Goal: Obtain resource: Obtain resource

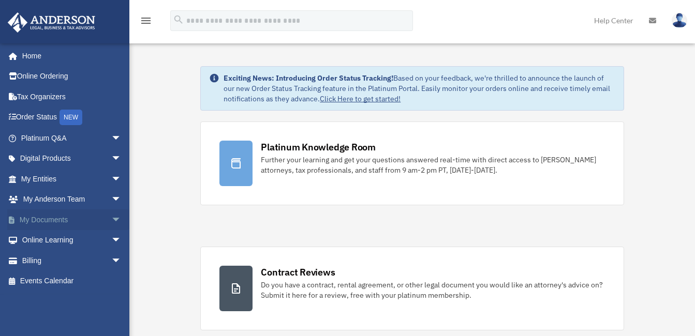
click at [48, 221] on link "My Documents arrow_drop_down" at bounding box center [72, 220] width 130 height 21
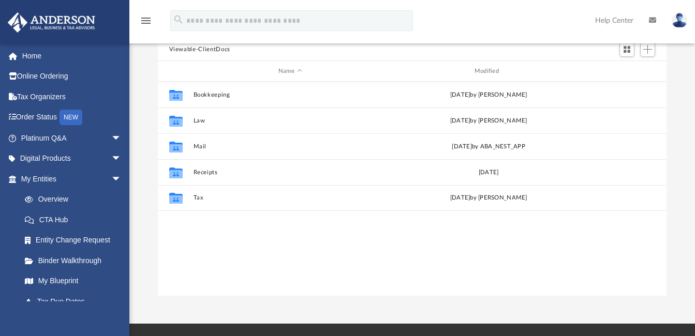
scroll to position [104, 0]
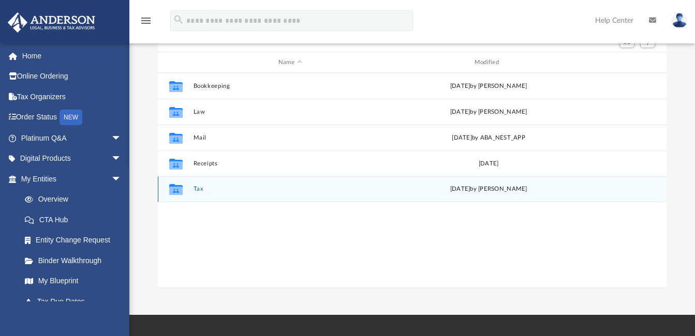
click at [197, 190] on button "Tax" at bounding box center [290, 189] width 194 height 7
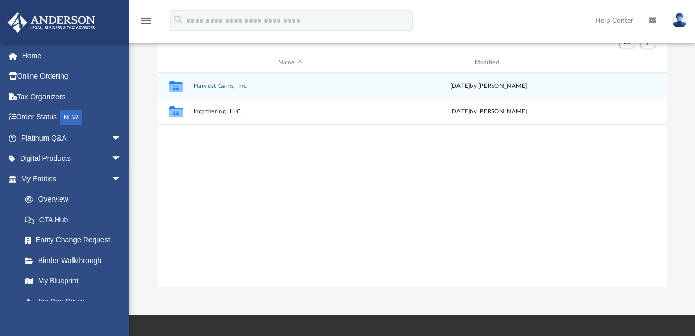
click at [231, 86] on button "Harvest Gains, Inc." at bounding box center [290, 86] width 194 height 7
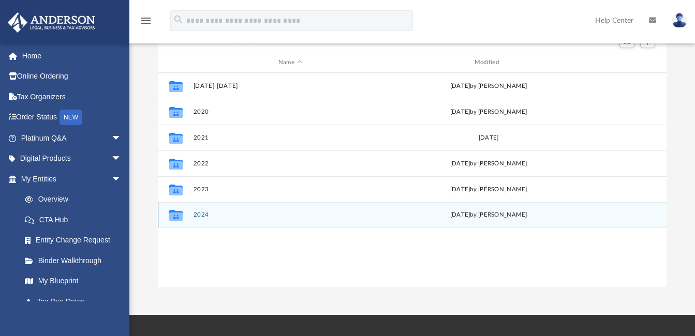
click at [209, 213] on button "2024" at bounding box center [290, 215] width 194 height 7
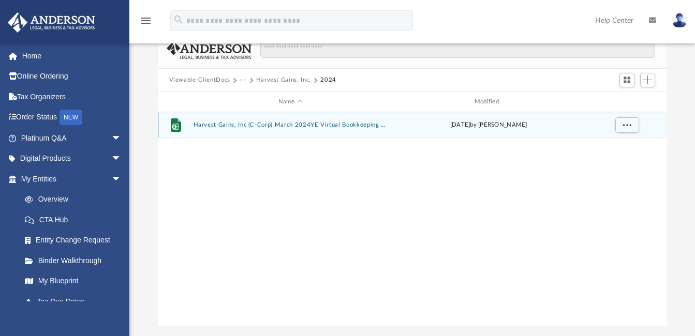
scroll to position [0, 0]
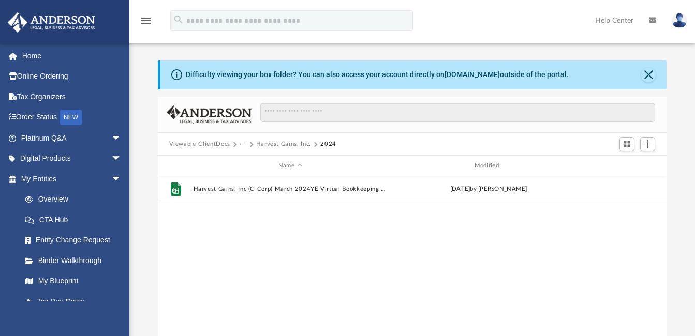
click at [205, 143] on button "Viewable-ClientDocs" at bounding box center [199, 144] width 61 height 9
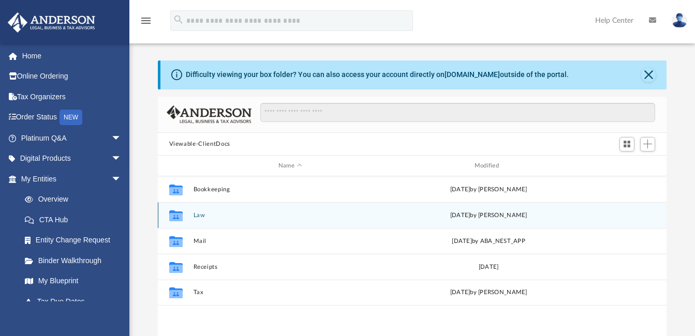
click at [196, 215] on button "Law" at bounding box center [290, 215] width 194 height 7
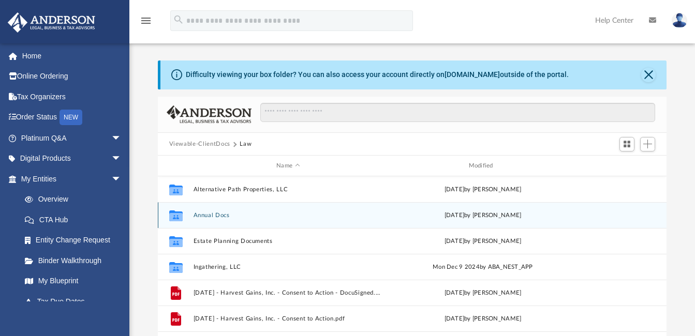
click at [247, 218] on button "Annual Docs" at bounding box center [288, 215] width 190 height 7
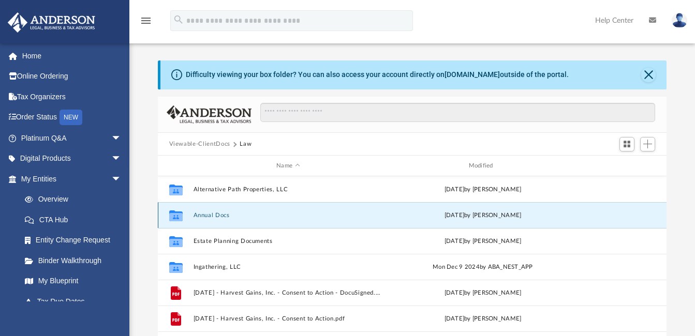
click at [247, 218] on button "Annual Docs" at bounding box center [288, 215] width 190 height 7
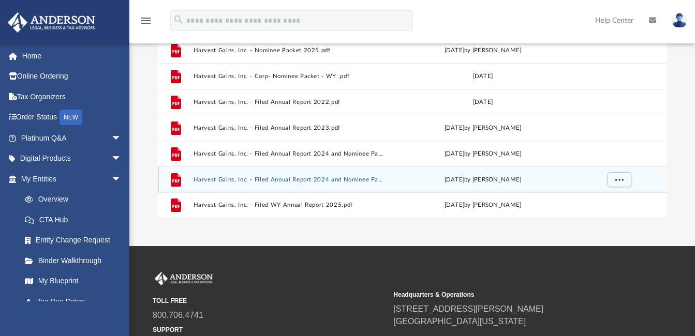
scroll to position [207, 0]
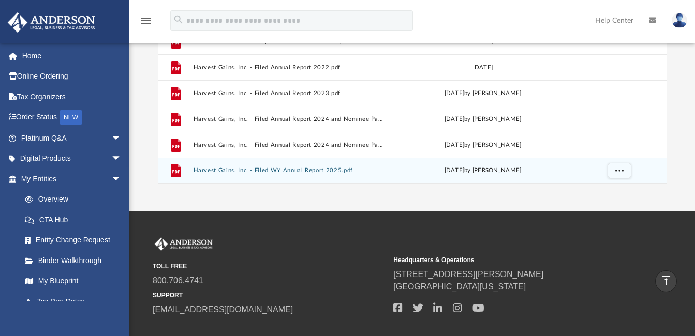
click at [286, 165] on div "File Harvest Gains, Inc. - Filed WY Annual Report 2025.pdf Thu Dec 26 2024 by G…" at bounding box center [412, 171] width 509 height 26
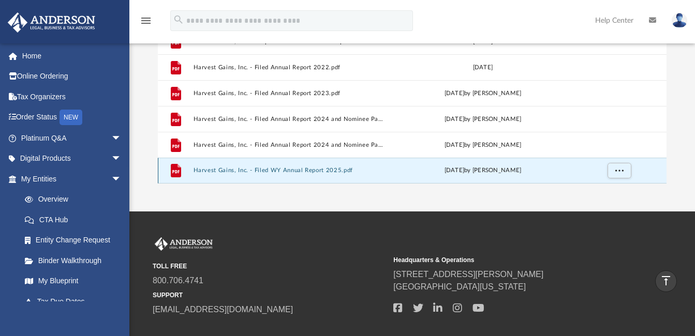
drag, startPoint x: 286, startPoint y: 165, endPoint x: 255, endPoint y: 181, distance: 35.2
click at [255, 181] on div "File Harvest Gains, Inc. - Filed WY Annual Report 2025.pdf Thu Dec 26 2024 by G…" at bounding box center [412, 171] width 509 height 26
click at [252, 171] on button "Harvest Gains, Inc. - Filed WY Annual Report 2025.pdf" at bounding box center [288, 171] width 190 height 7
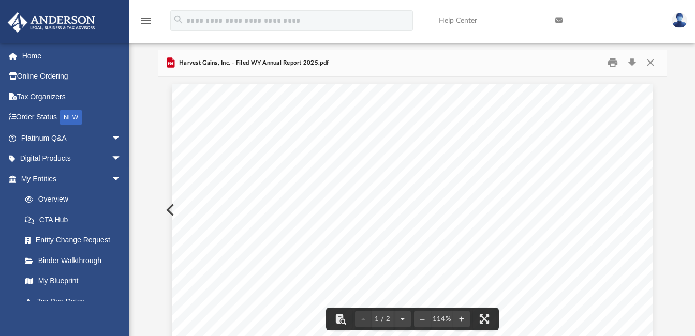
scroll to position [0, 0]
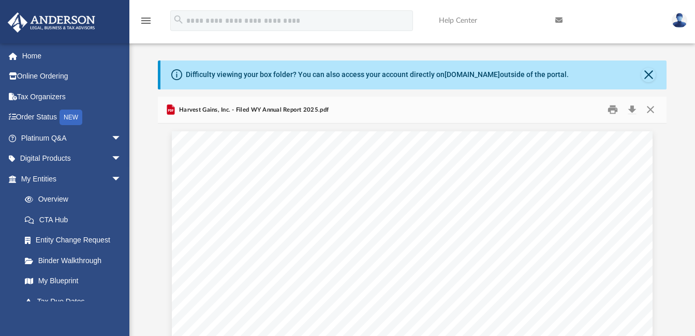
click at [211, 115] on div "Harvest Gains, Inc. - Filed WY Annual Report 2025.pdf" at bounding box center [247, 110] width 164 height 12
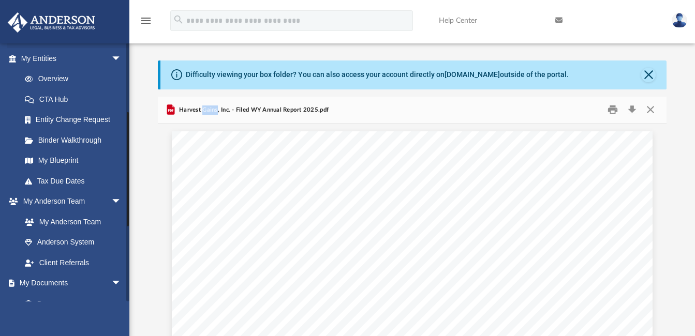
scroll to position [155, 0]
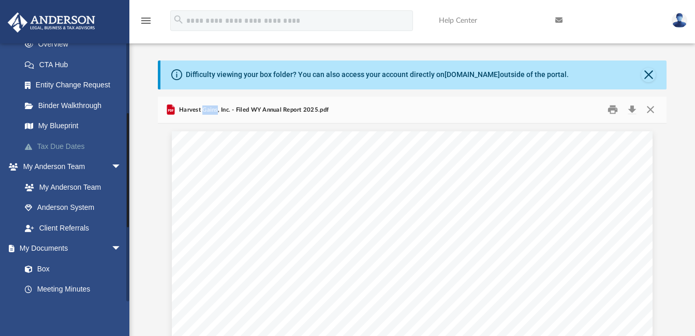
click at [67, 145] on link "Tax Due Dates" at bounding box center [75, 146] width 123 height 21
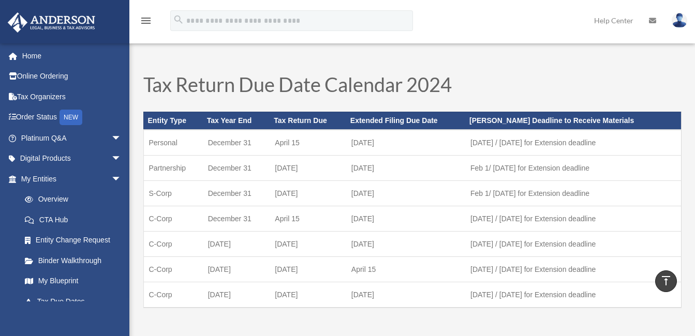
scroll to position [311, 0]
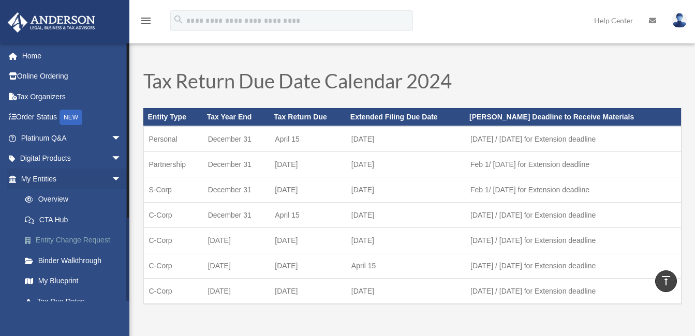
click at [65, 240] on link "Entity Change Request" at bounding box center [75, 240] width 123 height 21
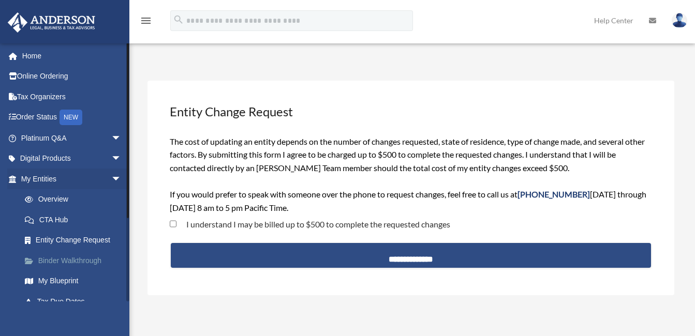
click at [67, 260] on link "Binder Walkthrough" at bounding box center [75, 261] width 123 height 21
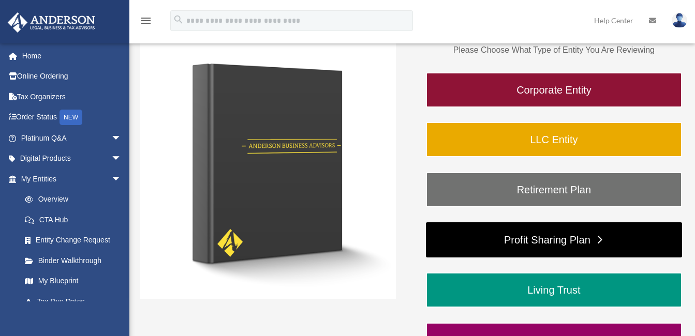
scroll to position [155, 0]
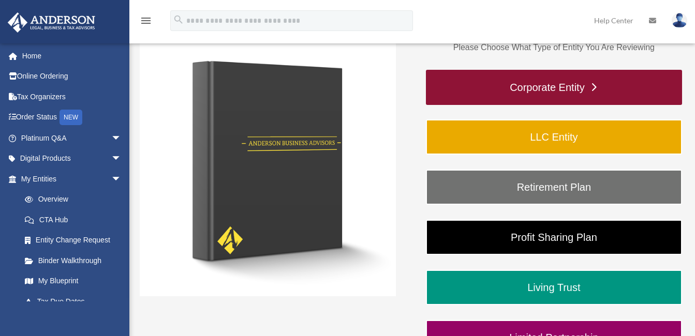
click at [551, 88] on link "Corporate Entity" at bounding box center [554, 87] width 256 height 35
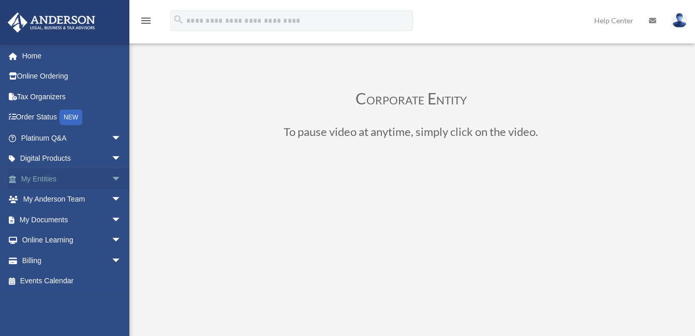
click at [40, 178] on link "My Entities arrow_drop_down" at bounding box center [72, 179] width 130 height 21
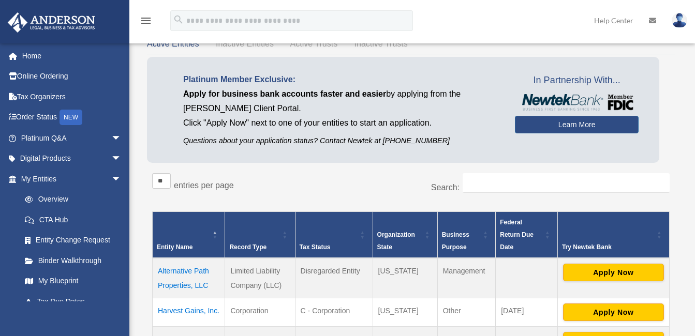
scroll to position [104, 0]
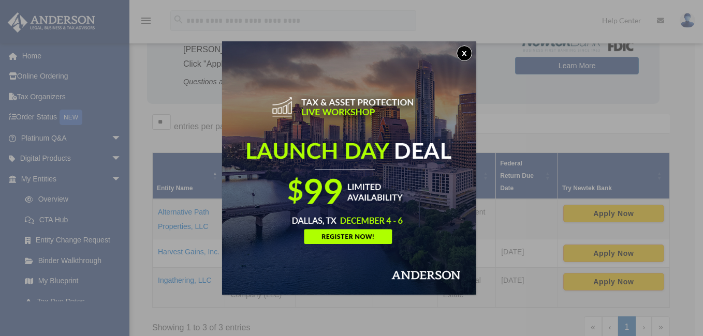
click at [467, 54] on button "x" at bounding box center [465, 54] width 16 height 16
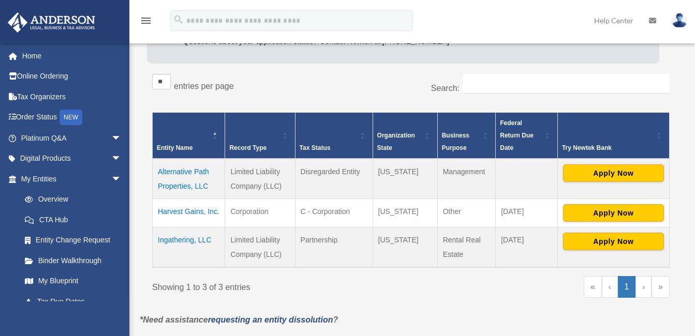
scroll to position [207, 0]
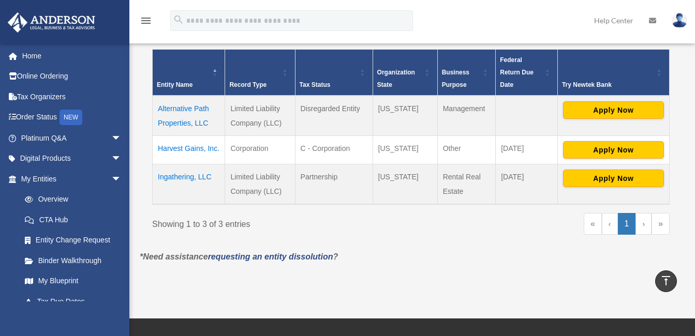
click at [186, 149] on td "Harvest Gains, Inc." at bounding box center [189, 150] width 72 height 28
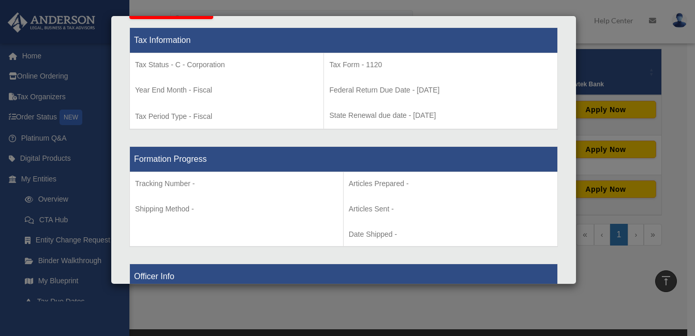
scroll to position [662, 0]
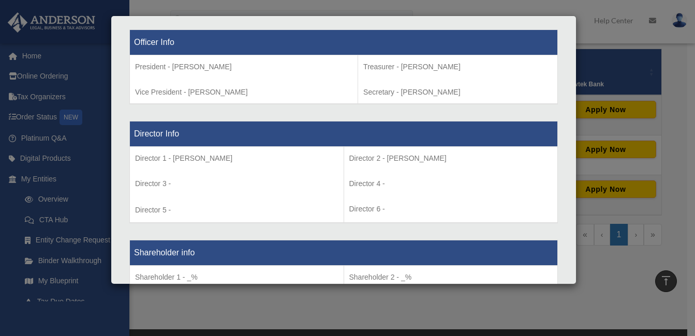
click at [568, 208] on div "Details × Articles Sent" at bounding box center [344, 150] width 466 height 269
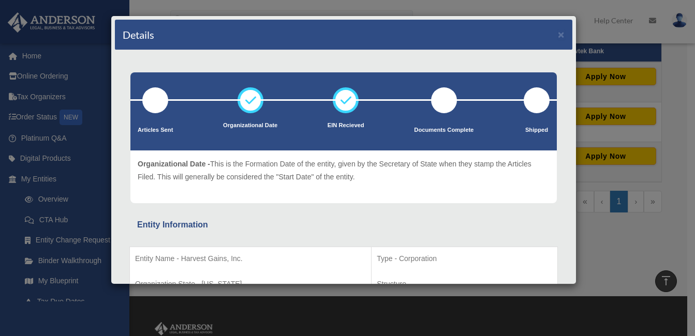
scroll to position [239, 0]
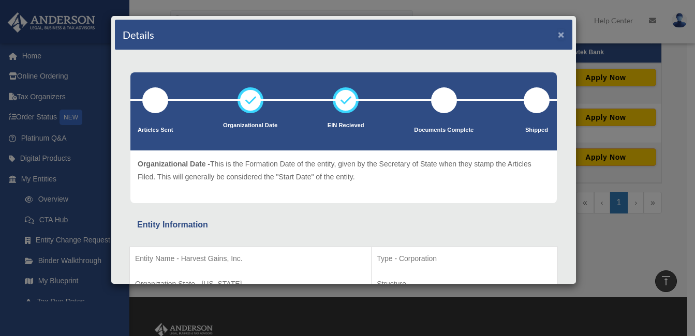
click at [558, 34] on button "×" at bounding box center [561, 34] width 7 height 11
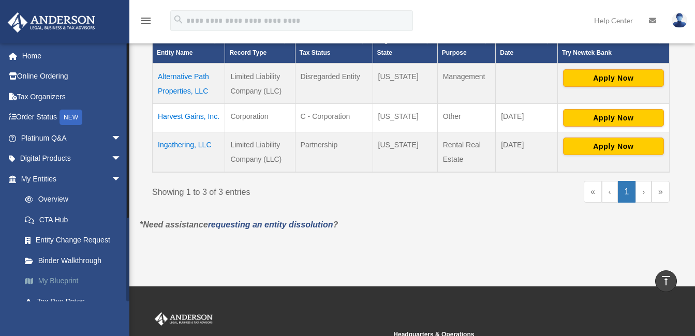
click at [57, 278] on link "My Blueprint" at bounding box center [75, 281] width 123 height 21
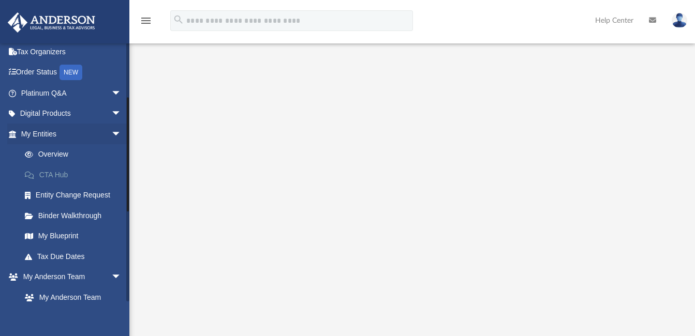
scroll to position [155, 0]
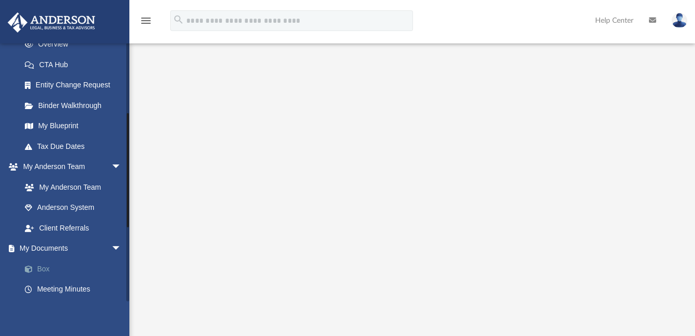
click at [43, 270] on link "Box" at bounding box center [75, 269] width 123 height 21
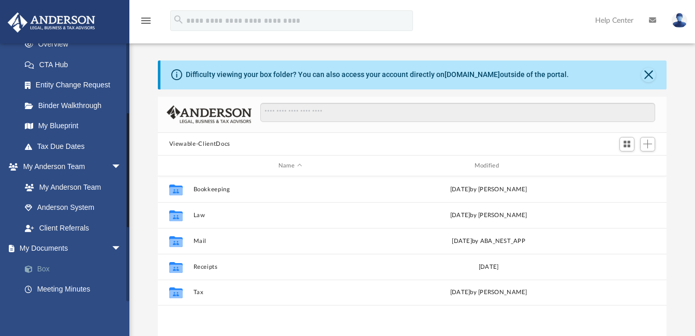
scroll to position [228, 501]
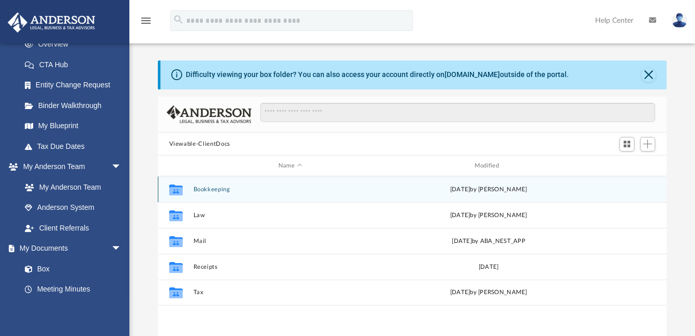
click at [202, 189] on button "Bookkeeping" at bounding box center [290, 189] width 194 height 7
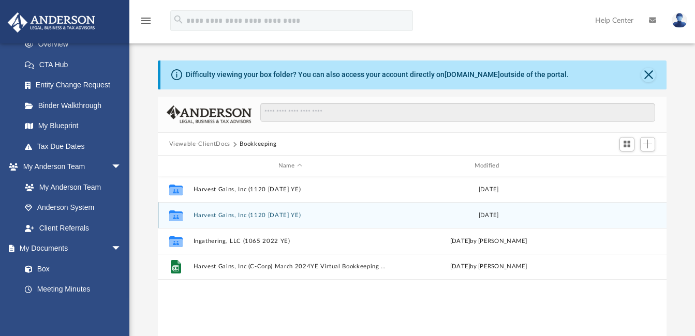
click at [224, 216] on button "Harvest Gains, Inc (1120 [DATE] YE)" at bounding box center [290, 215] width 194 height 7
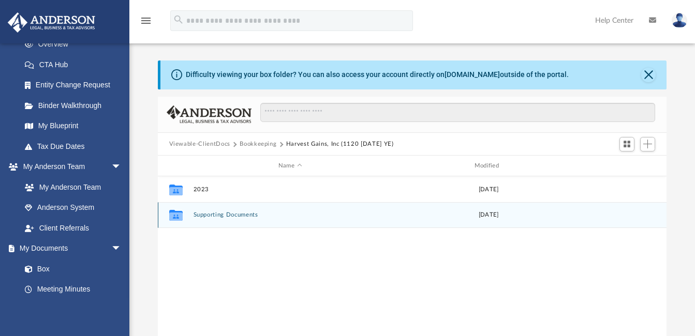
click at [236, 215] on button "Supporting Documents" at bounding box center [290, 215] width 194 height 7
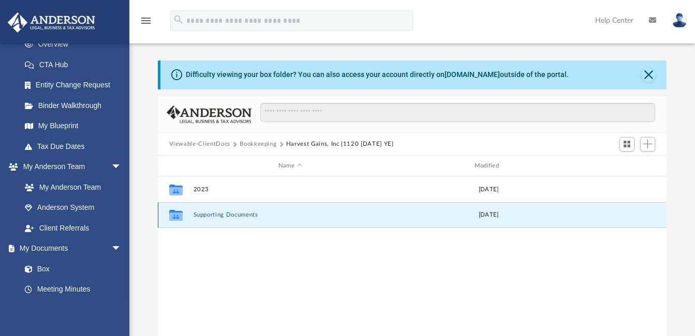
click at [236, 215] on button "Supporting Documents" at bounding box center [290, 215] width 194 height 7
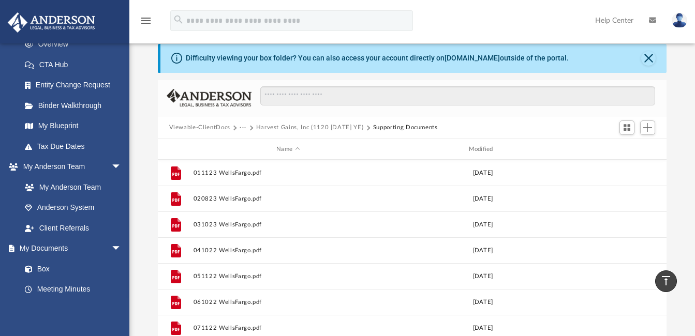
scroll to position [7, 0]
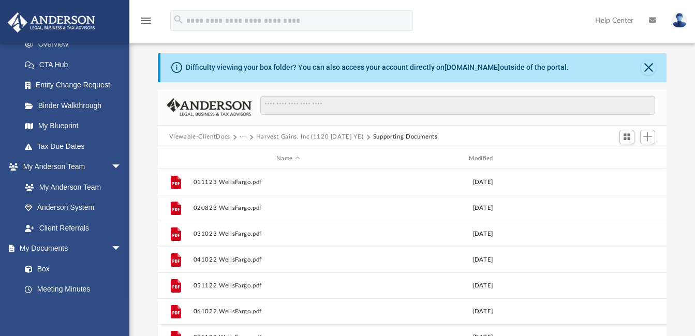
click at [222, 137] on button "Viewable-ClientDocs" at bounding box center [199, 137] width 61 height 9
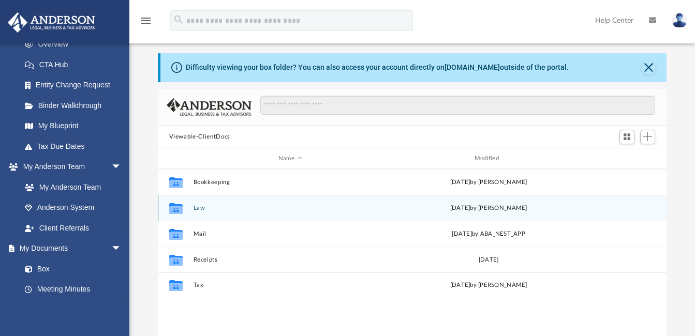
click at [196, 207] on button "Law" at bounding box center [290, 208] width 194 height 7
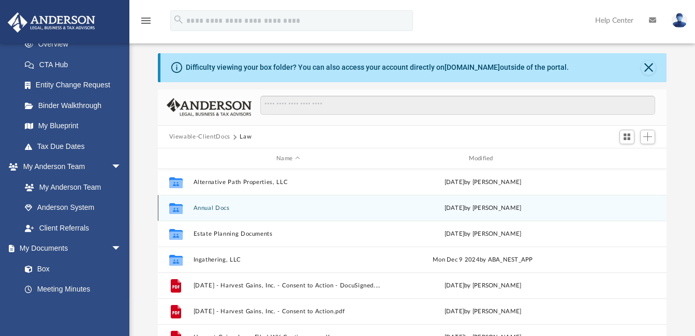
click at [209, 209] on button "Annual Docs" at bounding box center [288, 208] width 190 height 7
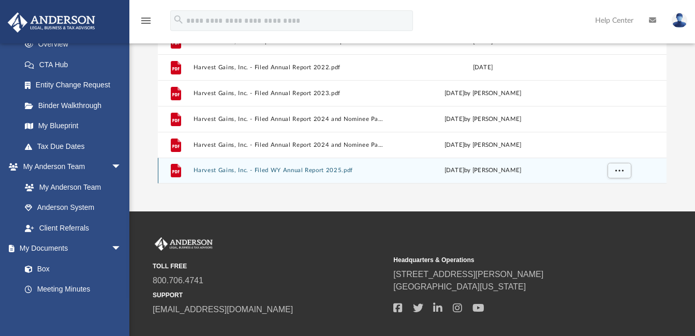
scroll to position [214, 0]
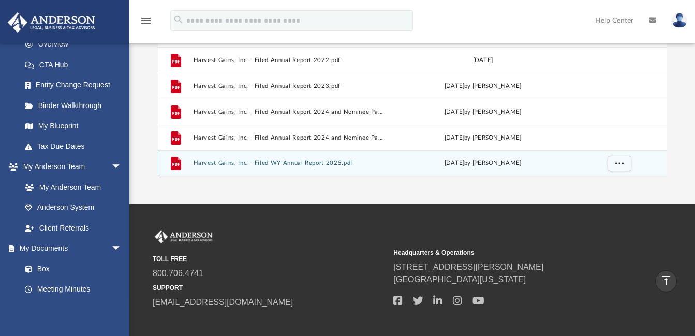
click at [294, 163] on button "Harvest Gains, Inc. - Filed WY Annual Report 2025.pdf" at bounding box center [288, 163] width 190 height 7
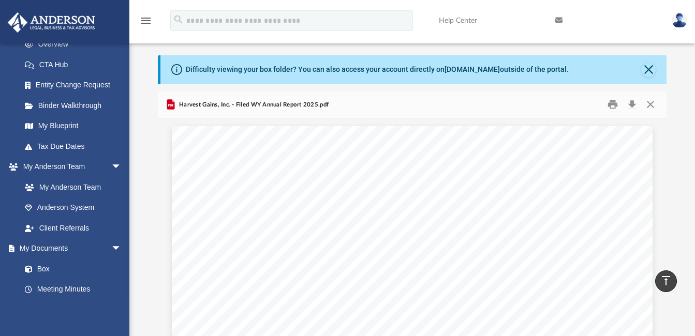
scroll to position [0, 0]
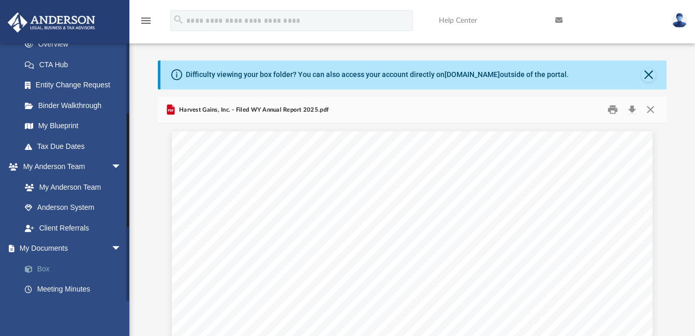
click at [40, 269] on link "Box" at bounding box center [75, 269] width 123 height 21
click at [42, 269] on link "Box" at bounding box center [75, 269] width 123 height 21
click at [56, 106] on link "Binder Walkthrough" at bounding box center [75, 105] width 123 height 21
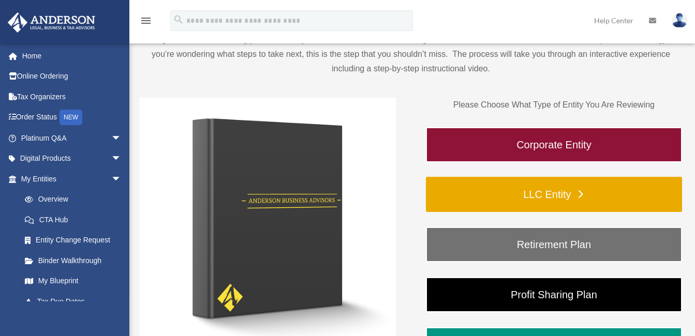
scroll to position [104, 0]
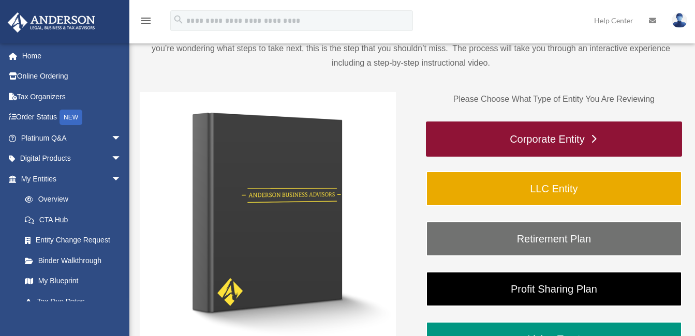
click at [556, 138] on link "Corporate Entity" at bounding box center [554, 139] width 256 height 35
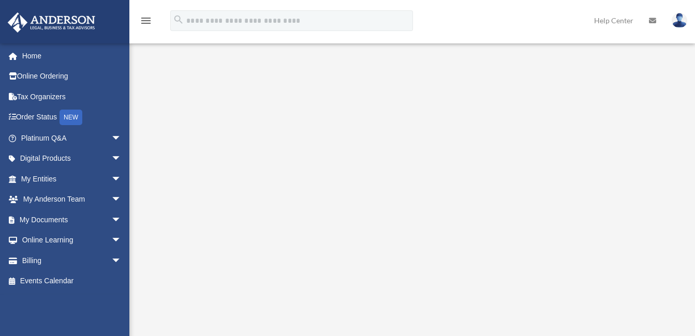
scroll to position [155, 0]
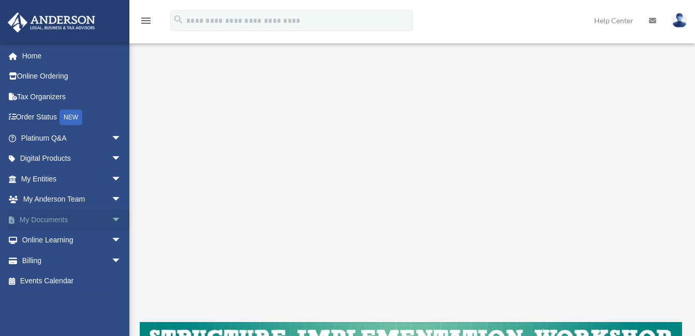
click at [45, 221] on link "My Documents arrow_drop_down" at bounding box center [72, 220] width 130 height 21
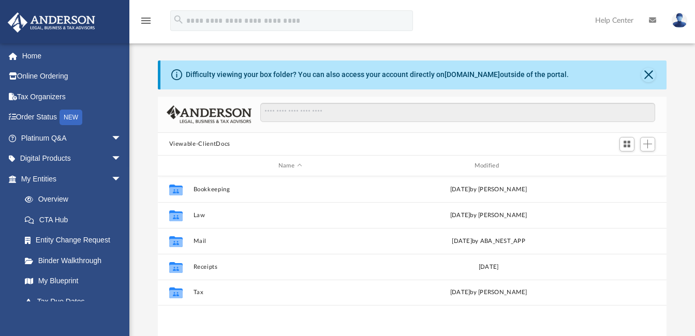
scroll to position [228, 501]
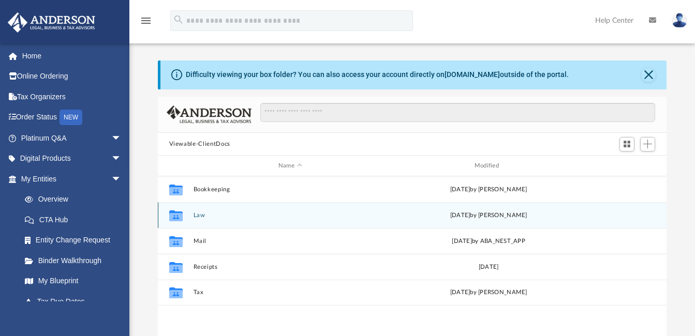
click at [197, 214] on button "Law" at bounding box center [290, 215] width 194 height 7
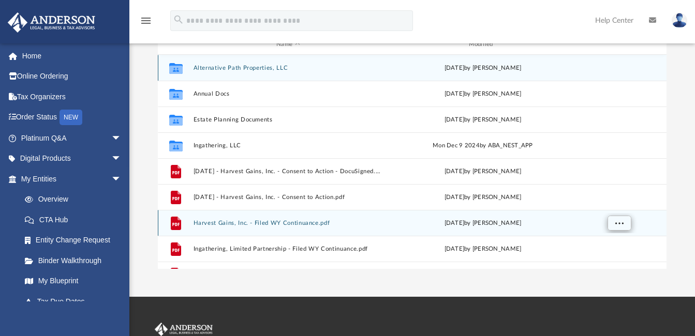
scroll to position [104, 0]
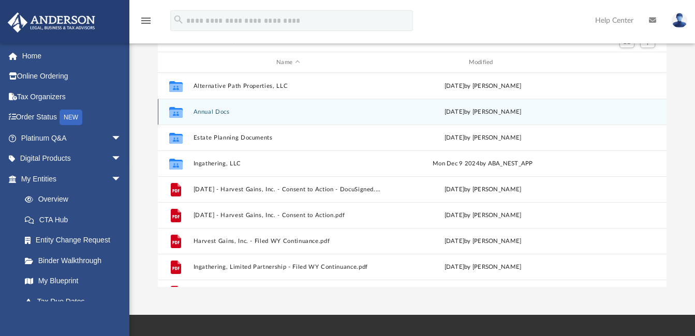
click at [209, 110] on button "Annual Docs" at bounding box center [288, 112] width 190 height 7
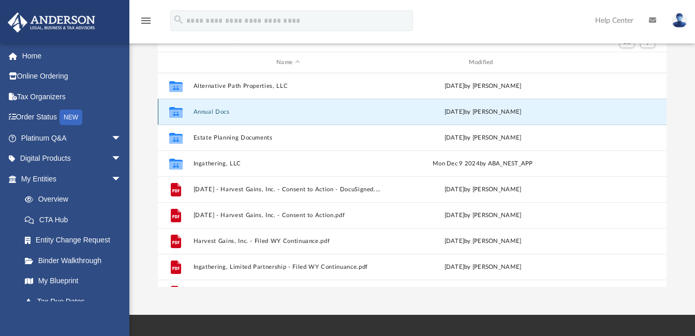
click at [209, 110] on button "Annual Docs" at bounding box center [288, 112] width 190 height 7
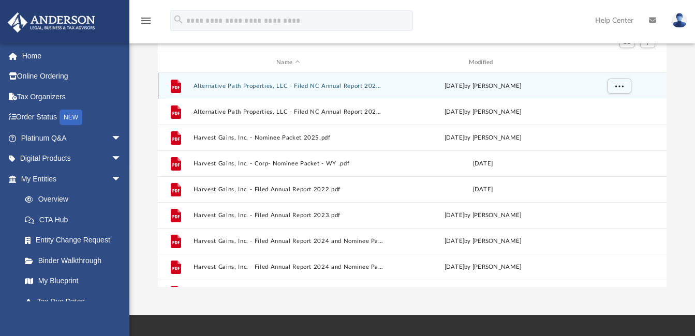
scroll to position [19, 0]
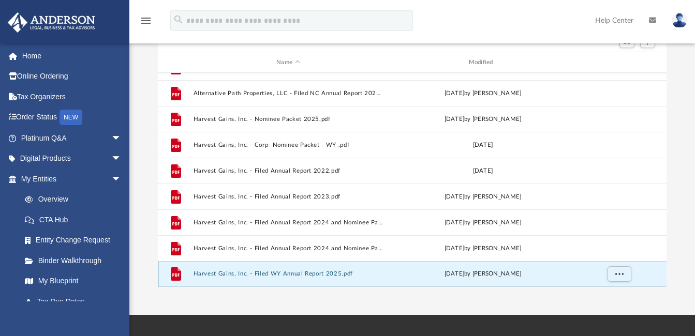
click at [289, 273] on button "Harvest Gains, Inc. - Filed WY Annual Report 2025.pdf" at bounding box center [288, 274] width 190 height 7
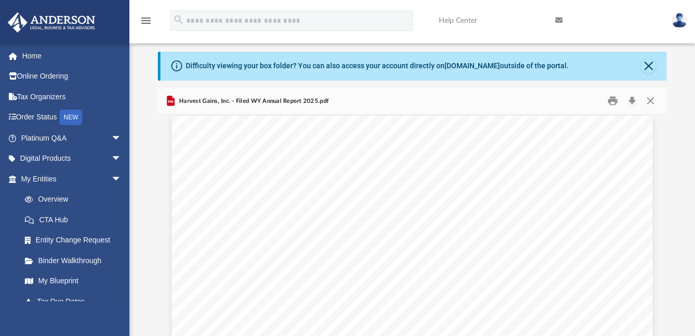
scroll to position [0, 0]
click at [46, 199] on link "Overview" at bounding box center [75, 199] width 123 height 21
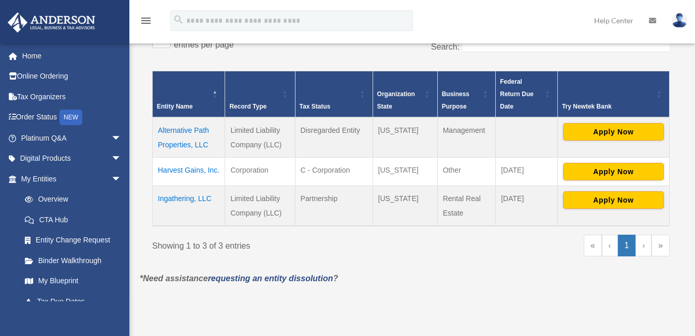
scroll to position [207, 0]
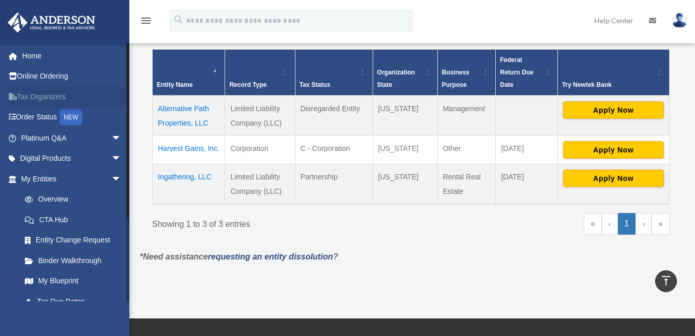
click at [43, 95] on link "Tax Organizers" at bounding box center [72, 96] width 130 height 21
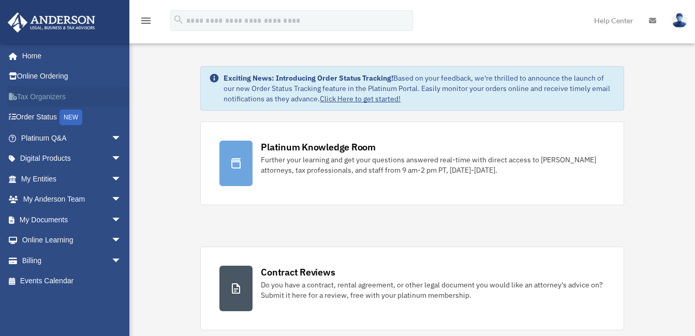
click at [49, 97] on link "Tax Organizers" at bounding box center [72, 96] width 130 height 21
click at [37, 98] on link "Tax Organizers" at bounding box center [72, 96] width 130 height 21
